Goal: Check status: Check status

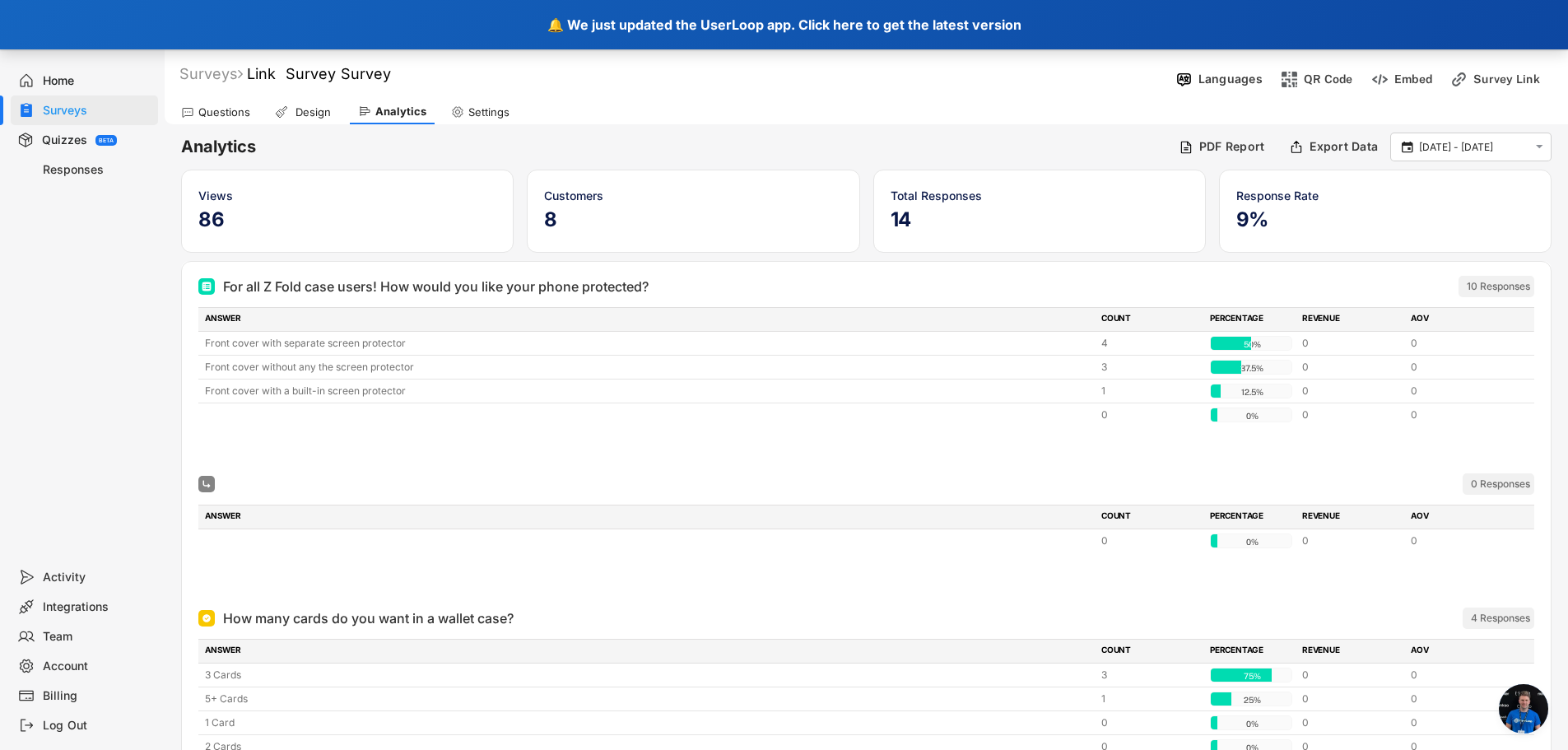
scroll to position [318, 0]
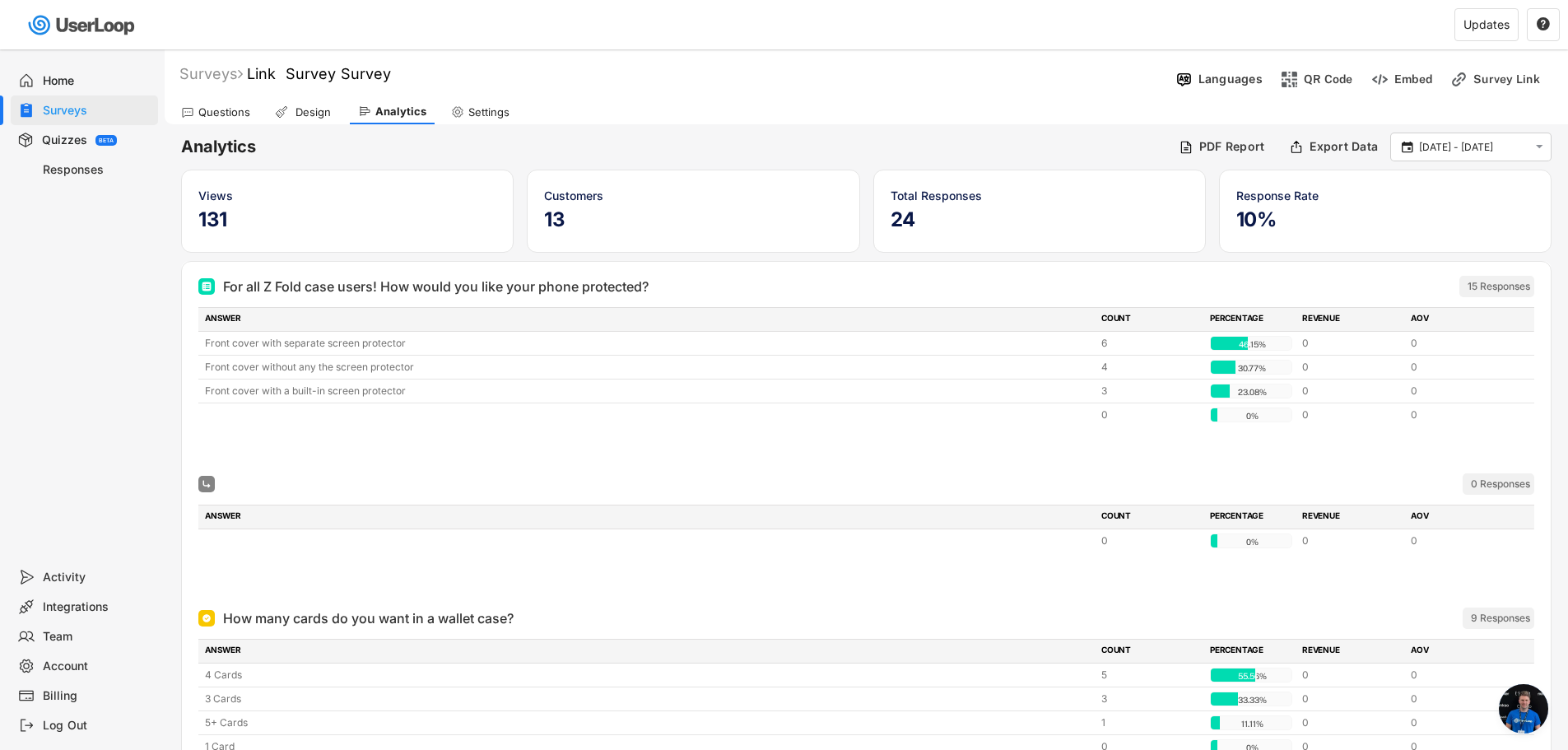
click at [65, 79] on div "Home" at bounding box center [97, 80] width 109 height 16
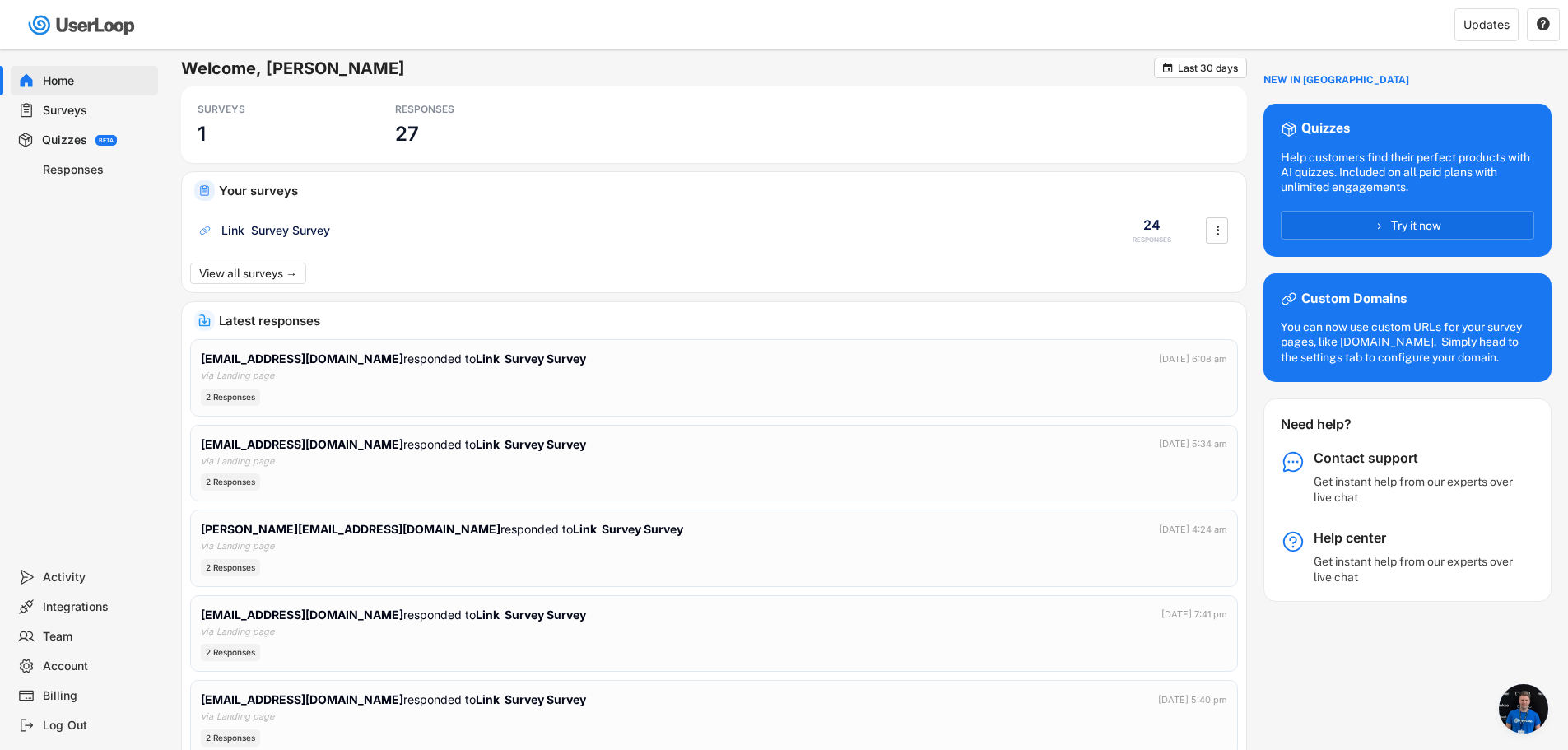
click at [58, 111] on div "Surveys" at bounding box center [97, 111] width 109 height 16
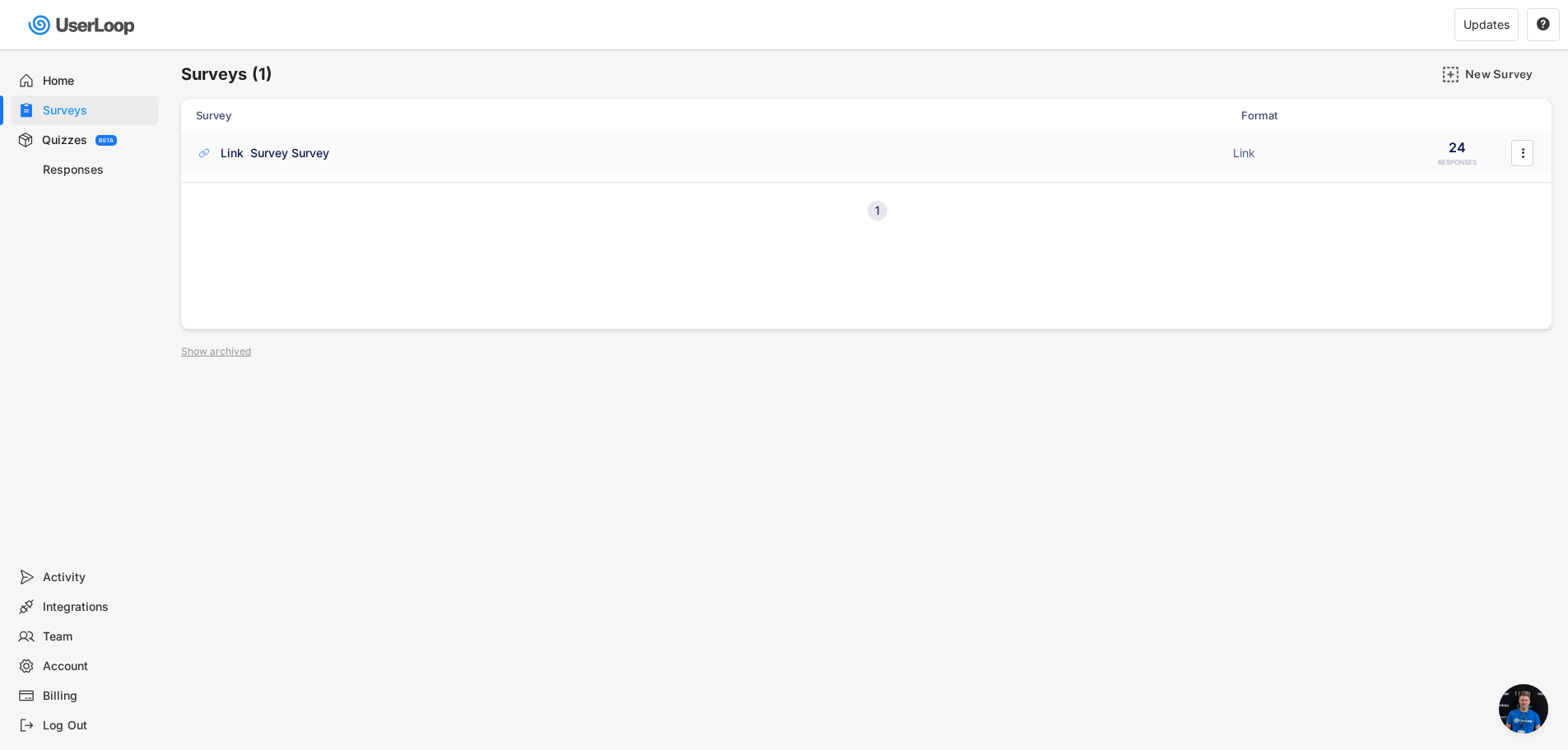
click at [323, 137] on div "Link Survey Survey ACTIVE Link 24 RESPONSES " at bounding box center [866, 153] width 1370 height 43
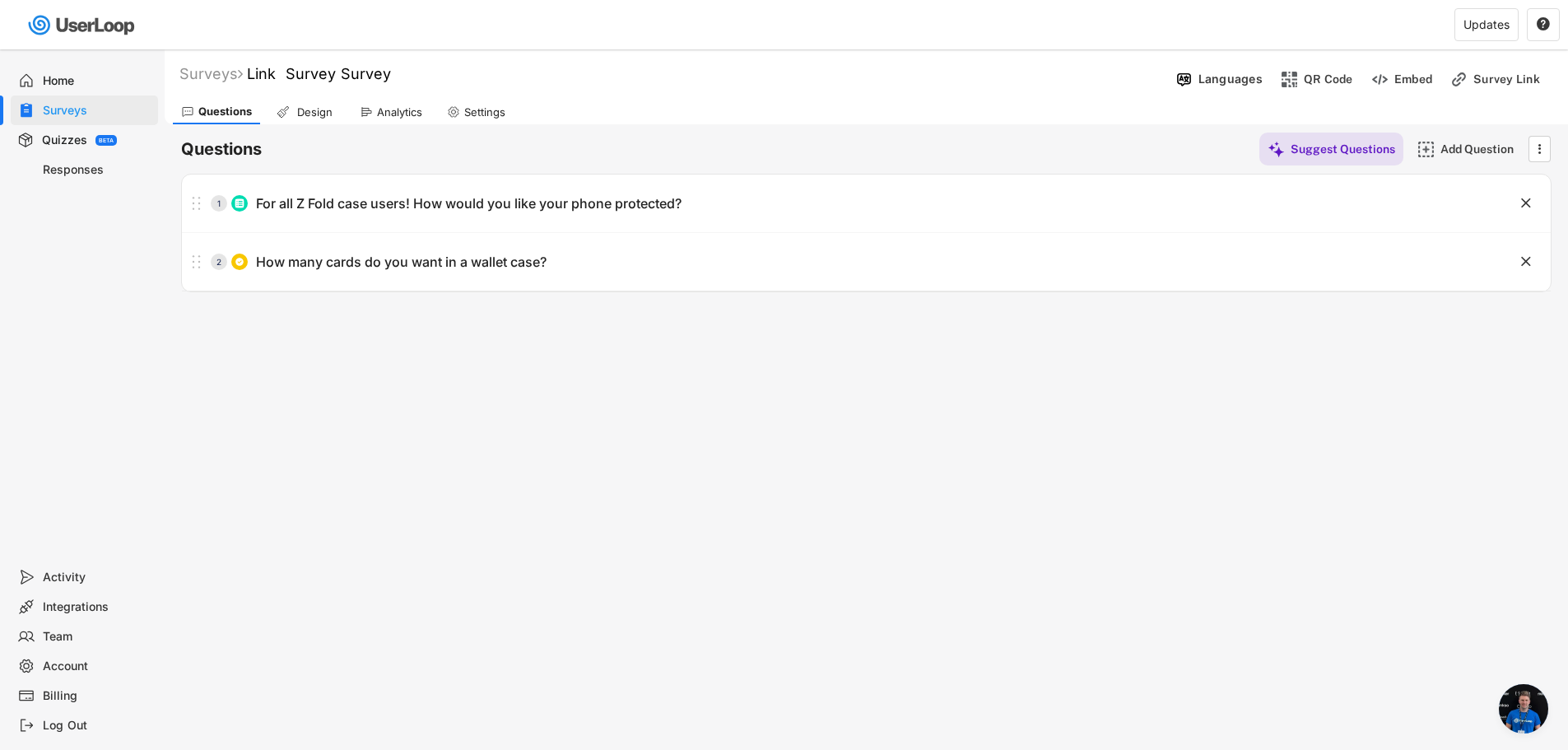
click at [381, 111] on div "Analytics" at bounding box center [400, 112] width 45 height 14
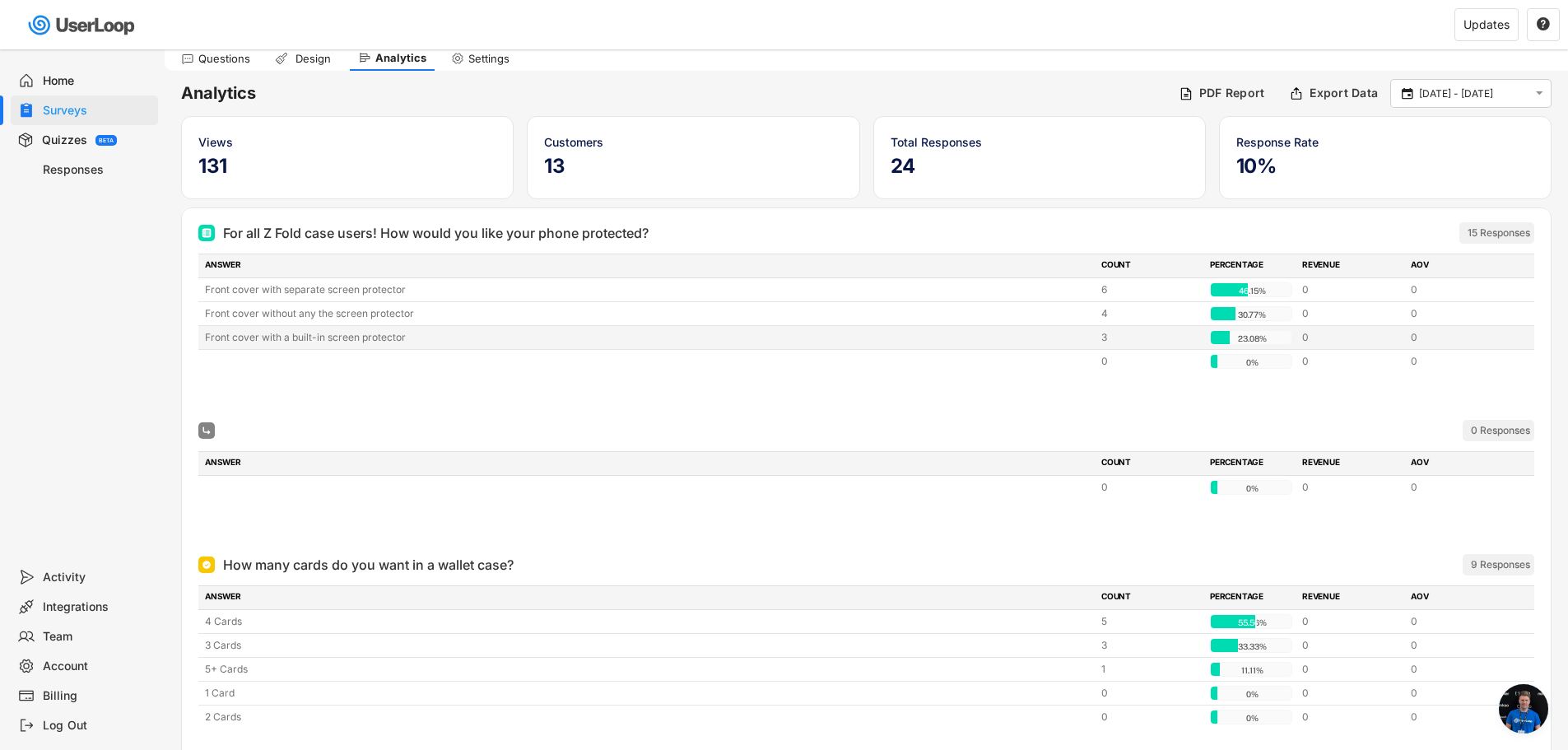
scroll to position [82, 0]
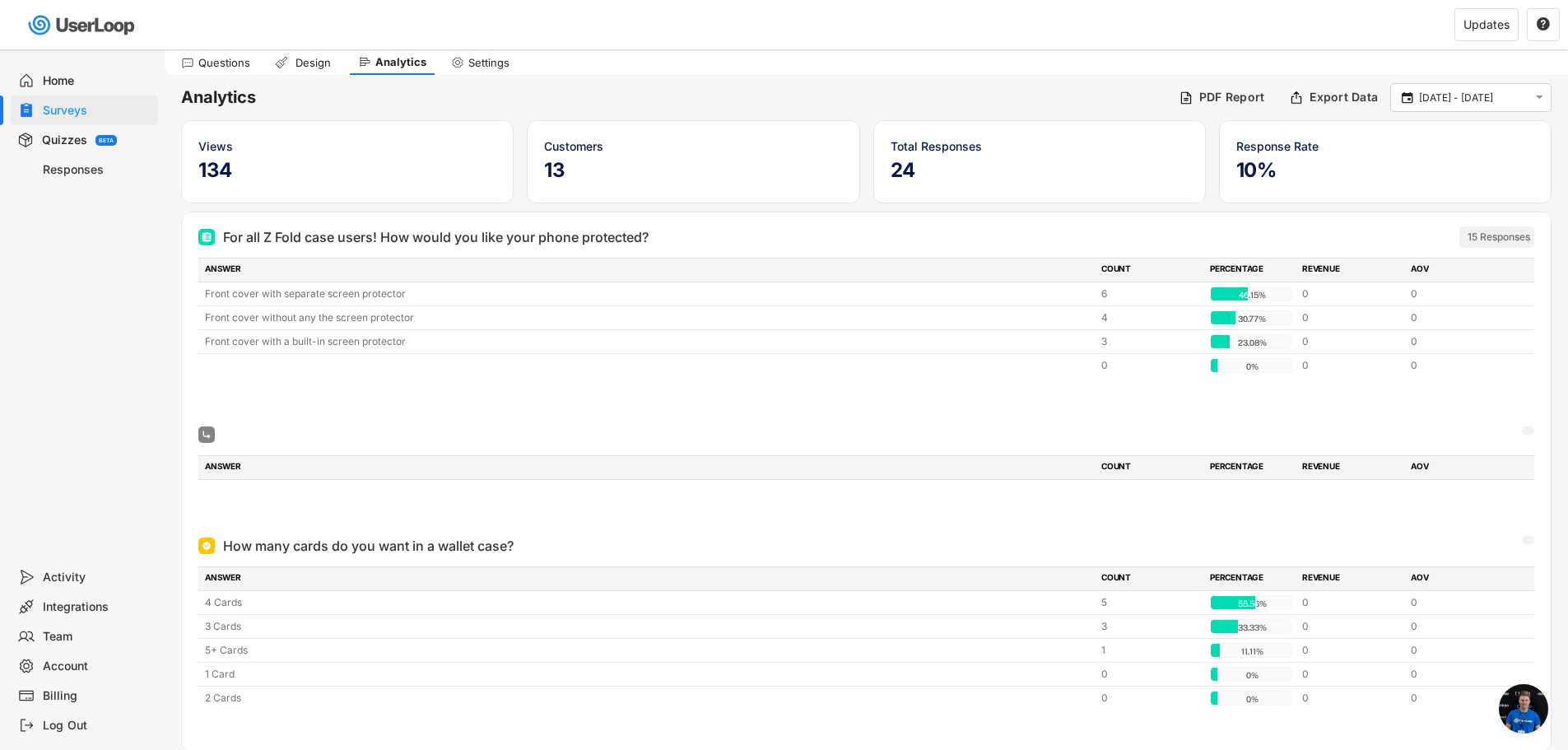
scroll to position [318, 0]
